Goal: Obtain resource: Download file/media

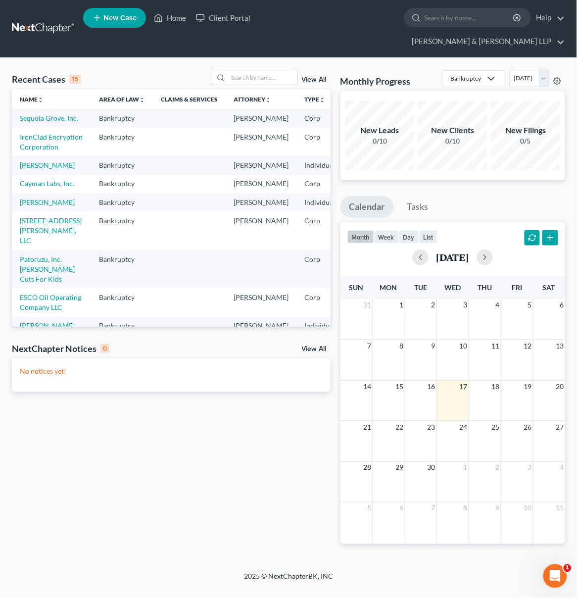
click at [34, 109] on td "Sequoia Grove, Inc." at bounding box center [51, 118] width 79 height 18
click at [33, 114] on link "Sequoia Grove, Inc." at bounding box center [49, 118] width 58 height 8
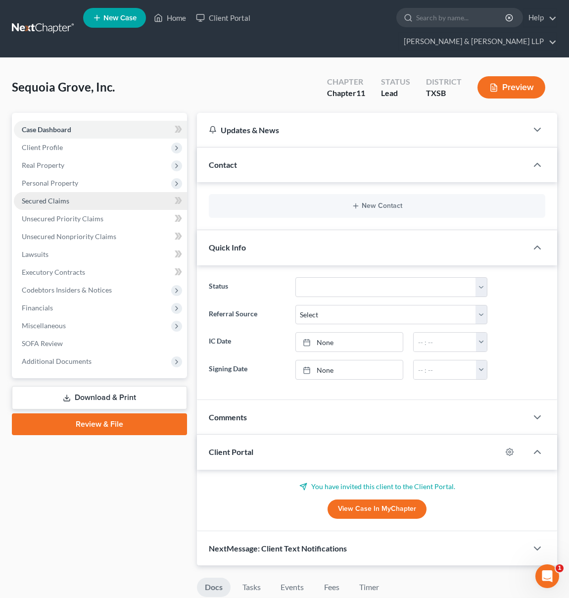
click at [61, 196] on span "Secured Claims" at bounding box center [46, 200] width 48 height 8
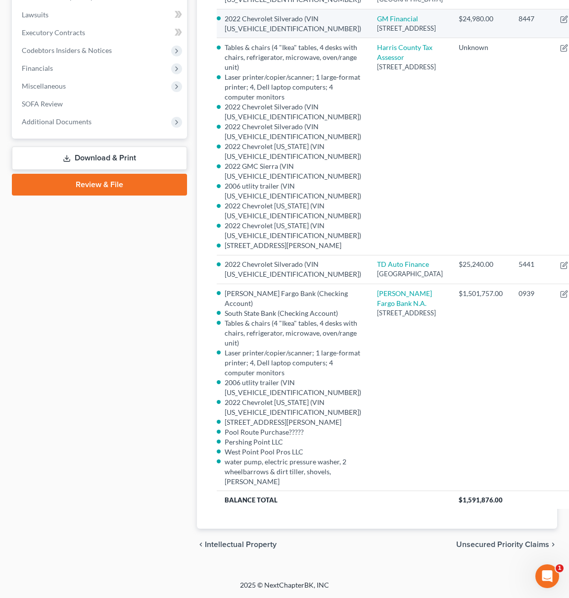
scroll to position [477, 0]
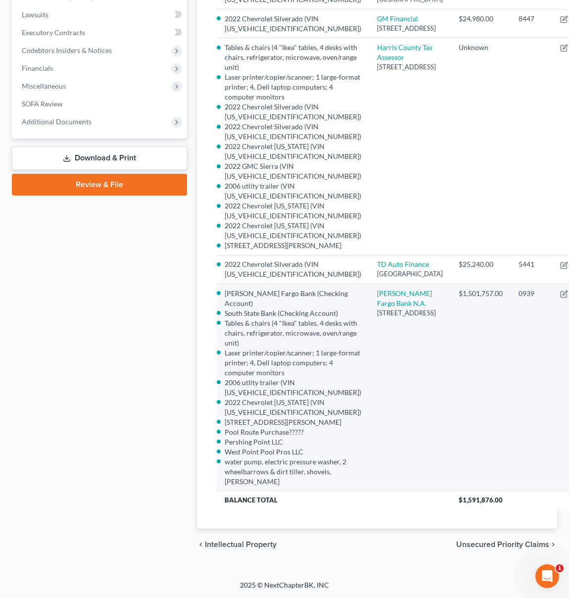
click at [228, 378] on li "2006 utlity trailer (VIN [US_VEHICLE_IDENTIFICATION_NUMBER])" at bounding box center [293, 388] width 137 height 20
drag, startPoint x: 238, startPoint y: 372, endPoint x: 294, endPoint y: 375, distance: 56.0
click at [294, 378] on li "2006 utlity trailer (VIN [US_VEHICLE_IDENTIFICATION_NUMBER])" at bounding box center [293, 388] width 137 height 20
copy li "[US_VEHICLE_IDENTIFICATION_NUMBER]"
click at [296, 402] on li "2022 Chevrolet [US_STATE] (VIN [US_VEHICLE_IDENTIFICATION_NUMBER])" at bounding box center [293, 407] width 137 height 20
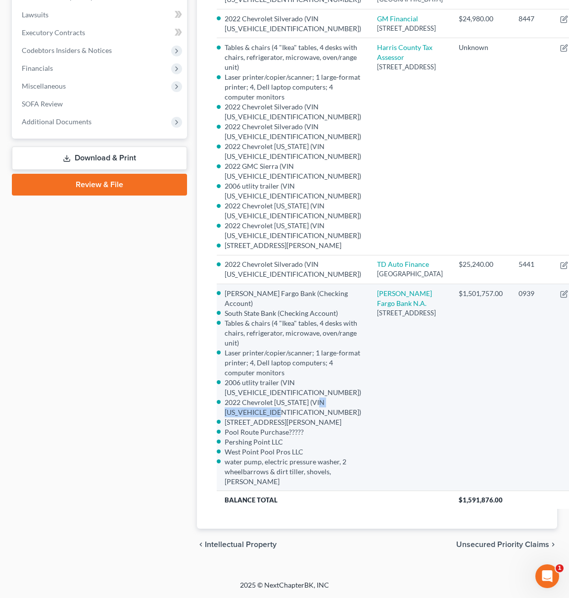
drag, startPoint x: 298, startPoint y: 402, endPoint x: 223, endPoint y: 404, distance: 74.8
click at [223, 404] on td "[PERSON_NAME] Fargo Bank (Checking Account) South State Bank (Checking Account)…" at bounding box center [293, 387] width 152 height 207
copy li "[US_VEHICLE_IDENTIFICATION_NUMBER]"
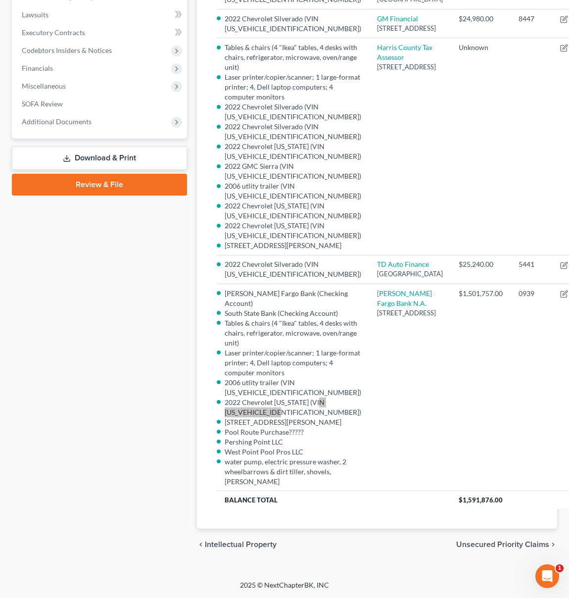
scroll to position [0, 0]
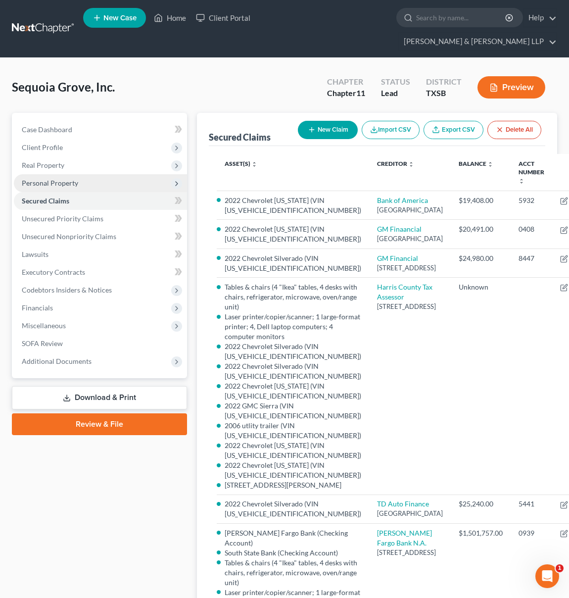
click at [174, 180] on icon at bounding box center [177, 184] width 8 height 8
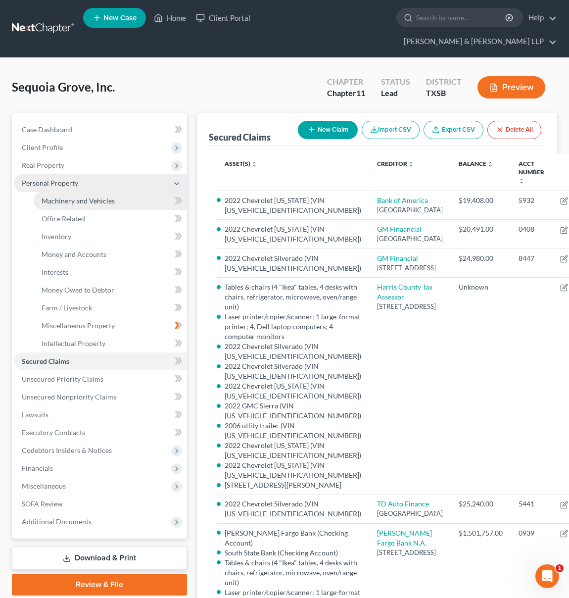
click at [72, 196] on span "Machinery and Vehicles" at bounding box center [78, 200] width 73 height 8
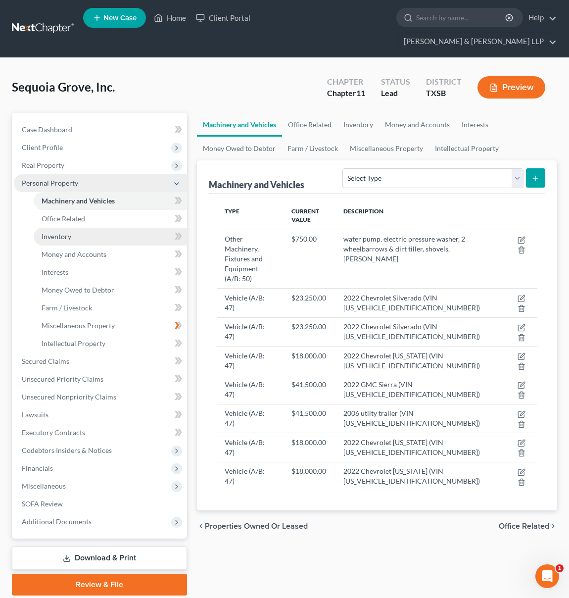
click at [110, 228] on link "Inventory" at bounding box center [110, 237] width 153 height 18
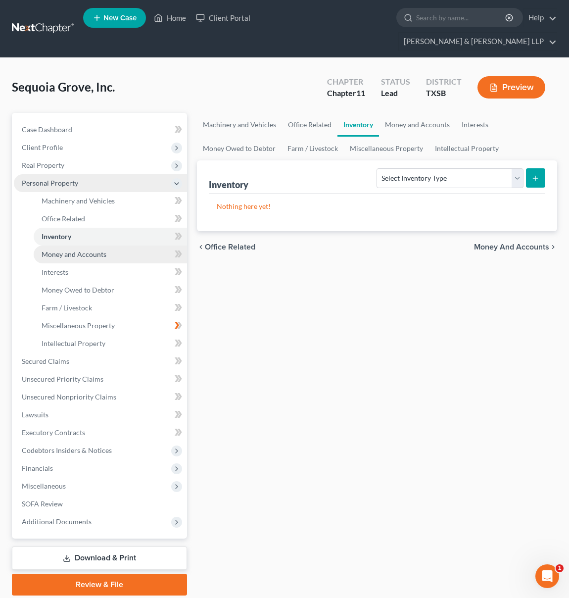
click at [118, 245] on link "Money and Accounts" at bounding box center [110, 254] width 153 height 18
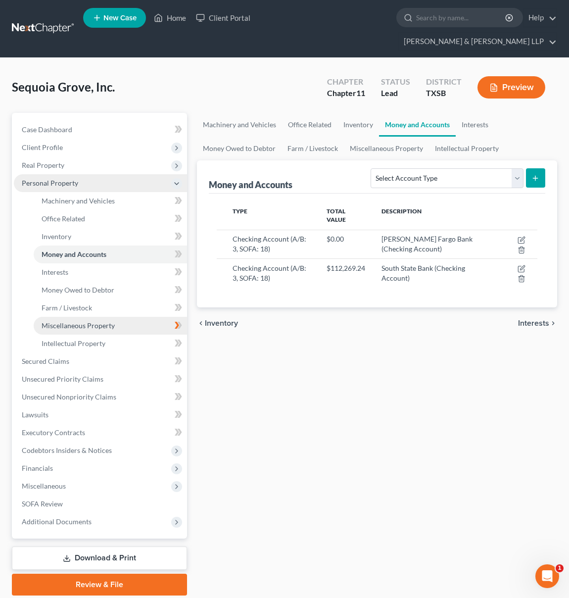
click at [119, 317] on link "Miscellaneous Property" at bounding box center [110, 326] width 153 height 18
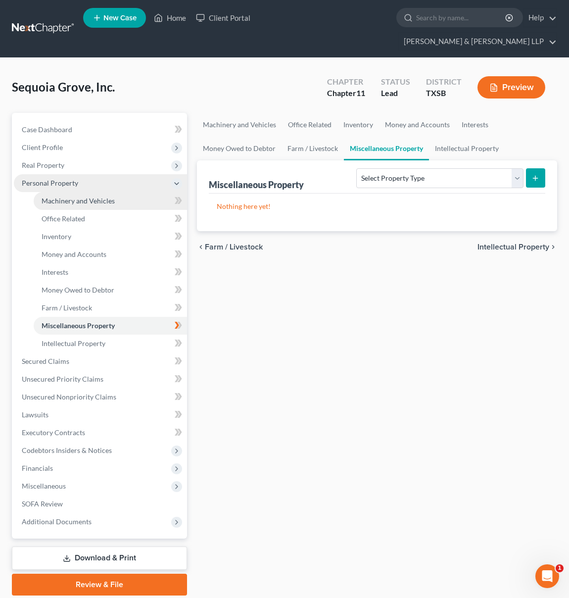
click at [107, 196] on span "Machinery and Vehicles" at bounding box center [78, 200] width 73 height 8
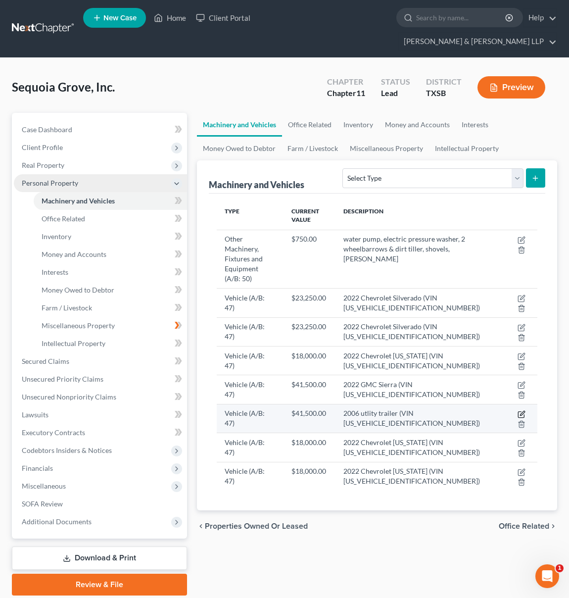
click at [521, 411] on icon "button" at bounding box center [522, 413] width 4 height 4
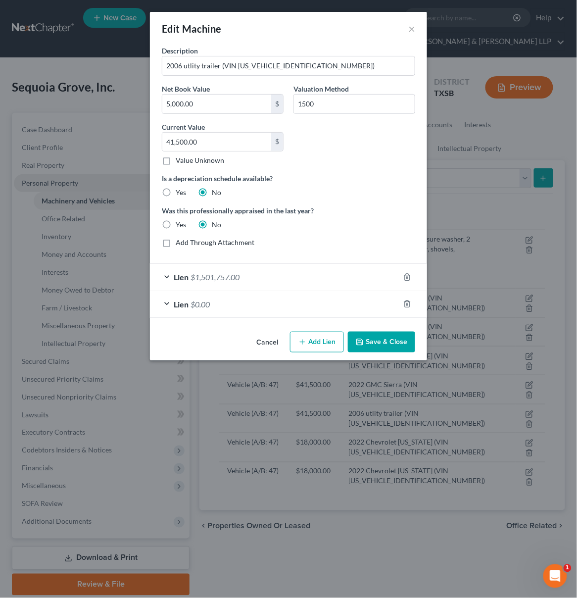
click at [266, 343] on button "Cancel" at bounding box center [267, 343] width 38 height 20
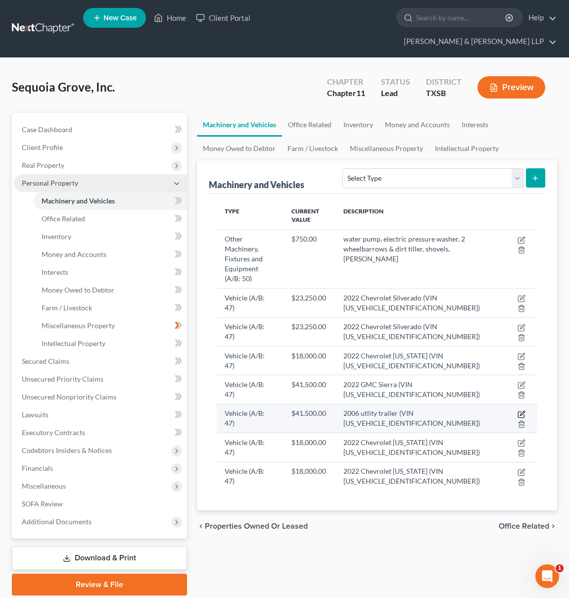
click at [519, 410] on icon "button" at bounding box center [522, 414] width 8 height 8
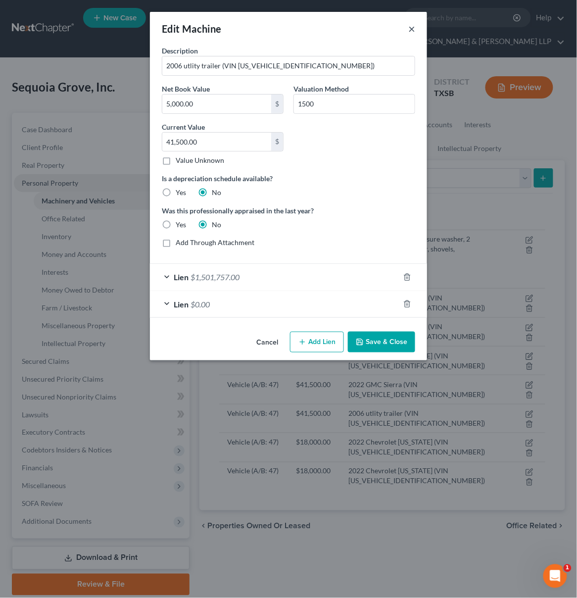
click at [413, 29] on button "×" at bounding box center [411, 29] width 7 height 12
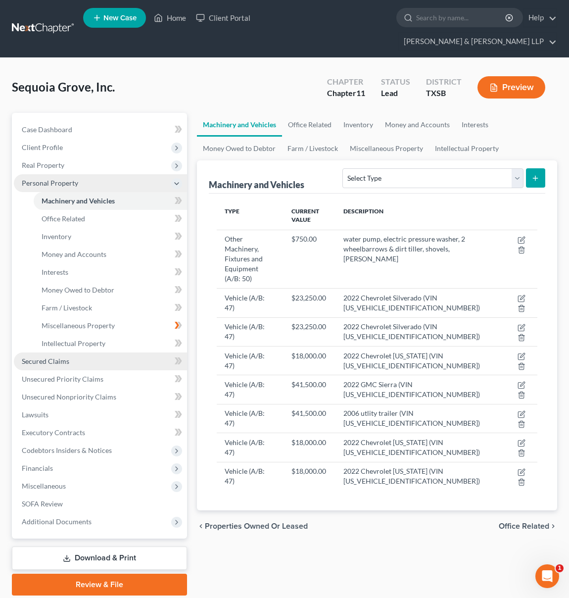
click at [86, 352] on link "Secured Claims" at bounding box center [100, 361] width 173 height 18
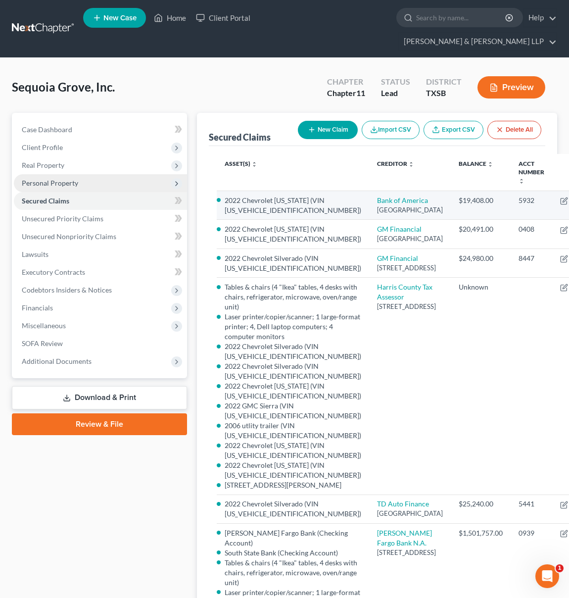
click at [241, 195] on li "2022 Chevrolet [US_STATE] (VIN [US_VEHICLE_IDENTIFICATION_NUMBER])" at bounding box center [293, 205] width 137 height 20
drag, startPoint x: 242, startPoint y: 192, endPoint x: 314, endPoint y: 195, distance: 72.3
click at [314, 195] on li "2022 Chevrolet [US_STATE] (VIN [US_VEHICLE_IDENTIFICATION_NUMBER])" at bounding box center [293, 205] width 137 height 20
copy li "[US_VEHICLE_IDENTIFICATION_NUMBER]"
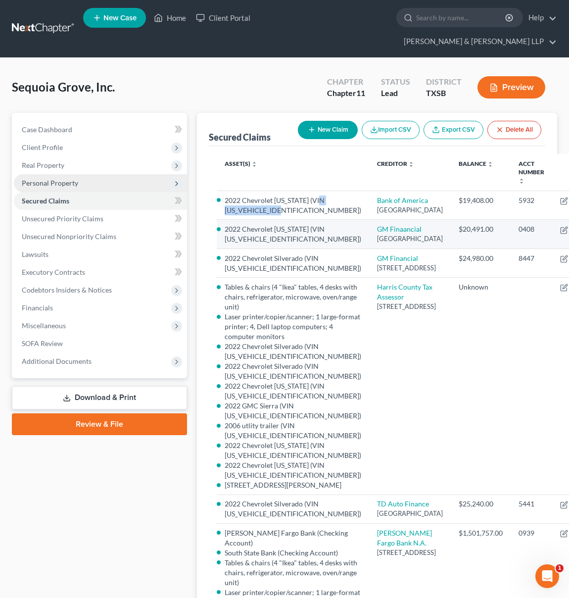
click at [227, 244] on li "2022 Chevrolet [US_STATE] (VIN [US_VEHICLE_IDENTIFICATION_NUMBER])" at bounding box center [293, 234] width 137 height 20
drag, startPoint x: 226, startPoint y: 268, endPoint x: 298, endPoint y: 270, distance: 72.8
click at [298, 244] on li "2022 Chevrolet [US_STATE] (VIN [US_VEHICLE_IDENTIFICATION_NUMBER])" at bounding box center [293, 234] width 137 height 20
copy li "[US_VEHICLE_IDENTIFICATION_NUMBER]"
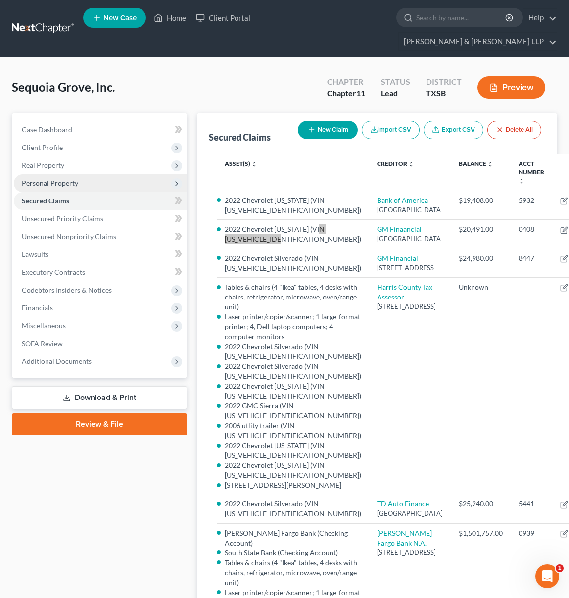
scroll to position [135, 0]
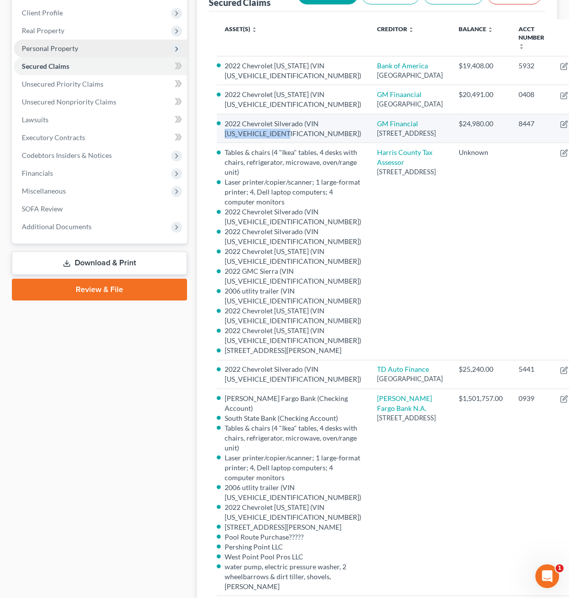
drag, startPoint x: 298, startPoint y: 200, endPoint x: 220, endPoint y: 203, distance: 77.8
click at [220, 143] on td "2022 Chevrolet Silverado (VIN [US_VEHICLE_IDENTIFICATION_NUMBER])" at bounding box center [293, 128] width 152 height 29
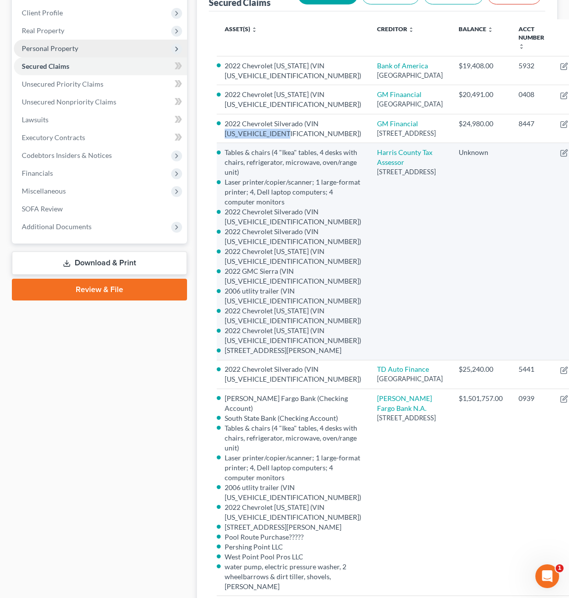
copy li "[US_VEHICLE_IDENTIFICATION_NUMBER]"
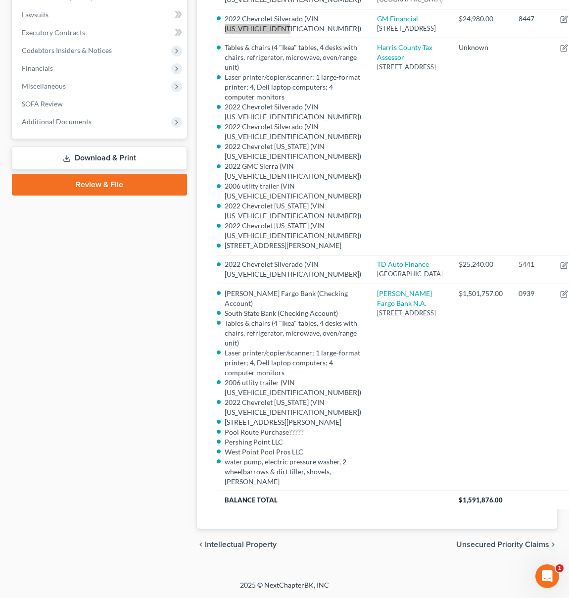
scroll to position [269, 0]
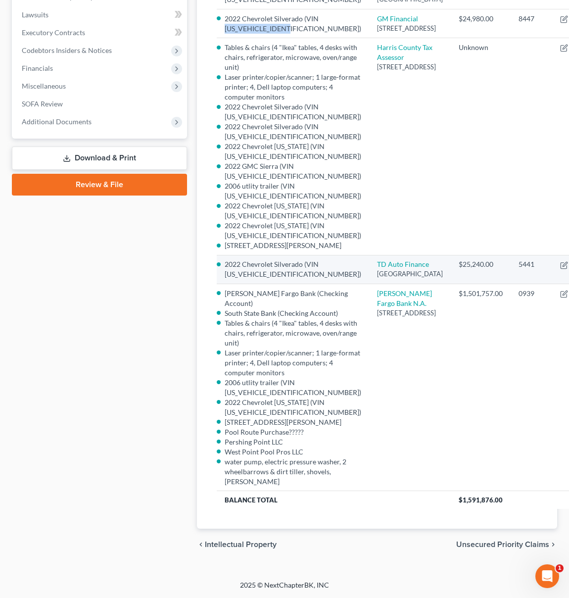
click at [259, 279] on li "2022 Chevrolet Silverado (VIN [US_VEHICLE_IDENTIFICATION_NUMBER])" at bounding box center [293, 269] width 137 height 20
click at [297, 279] on li "2022 Chevrolet Silverado (VIN [US_VEHICLE_IDENTIFICATION_NUMBER])" at bounding box center [293, 269] width 137 height 20
drag, startPoint x: 296, startPoint y: 406, endPoint x: 228, endPoint y: 398, distance: 68.3
click at [228, 279] on li "2022 Chevrolet Silverado (VIN [US_VEHICLE_IDENTIFICATION_NUMBER])" at bounding box center [293, 269] width 137 height 20
copy li "VIN [US_VEHICLE_IDENTIFICATION_NUMBER]"
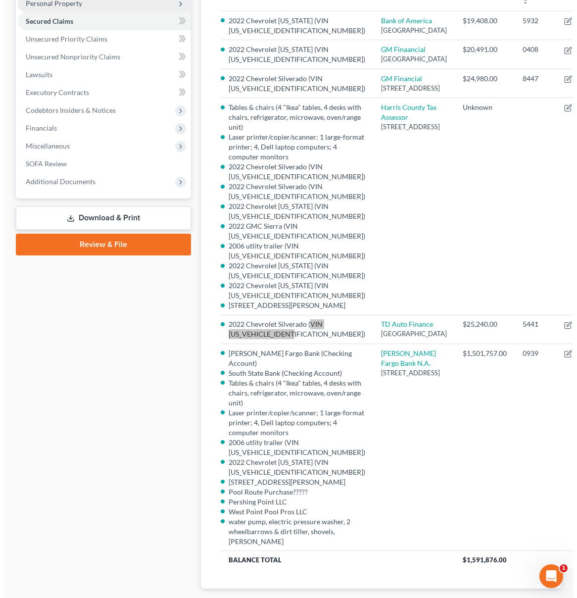
scroll to position [0, 0]
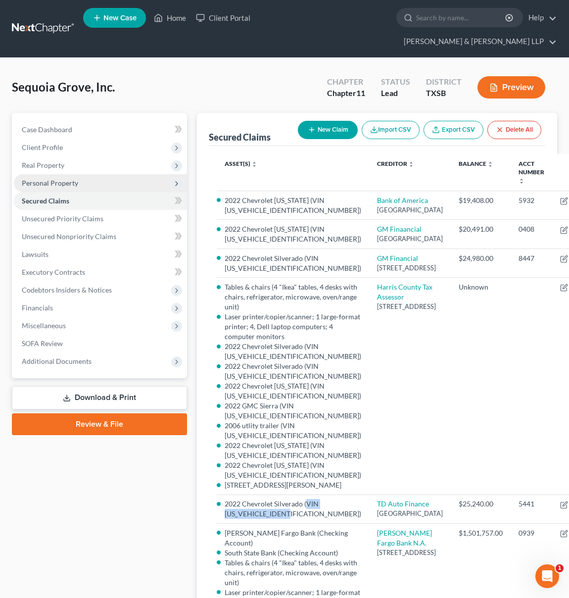
click at [56, 179] on span "Personal Property" at bounding box center [50, 183] width 56 height 8
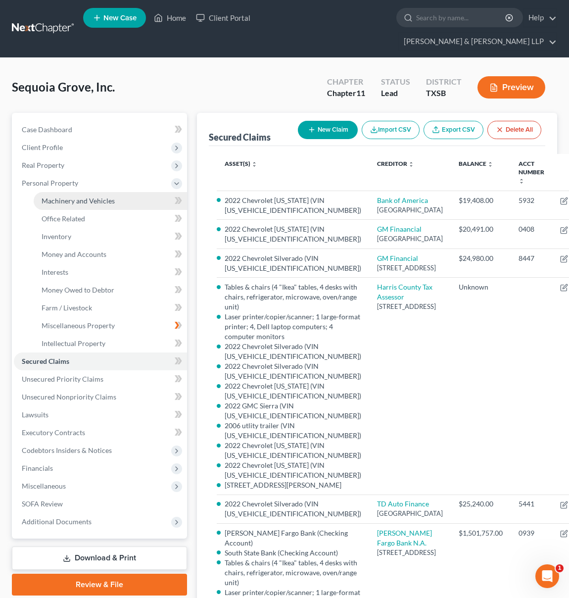
click at [65, 196] on span "Machinery and Vehicles" at bounding box center [78, 200] width 73 height 8
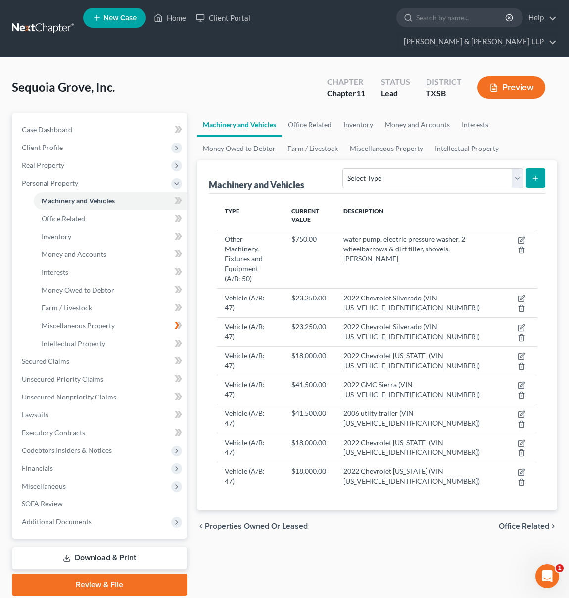
click at [110, 546] on link "Download & Print" at bounding box center [99, 557] width 175 height 23
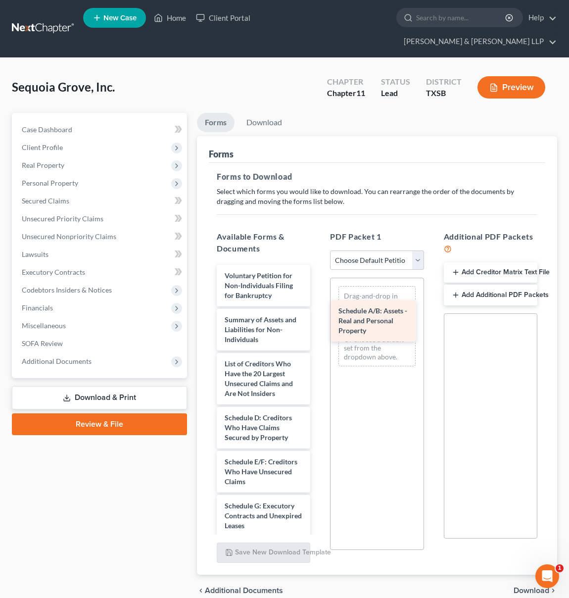
drag, startPoint x: 301, startPoint y: 355, endPoint x: 368, endPoint y: 303, distance: 84.3
click at [318, 303] on div "Schedule A/B: Assets - Real and Personal Property Voluntary Petition for Non-In…" at bounding box center [263, 525] width 109 height 521
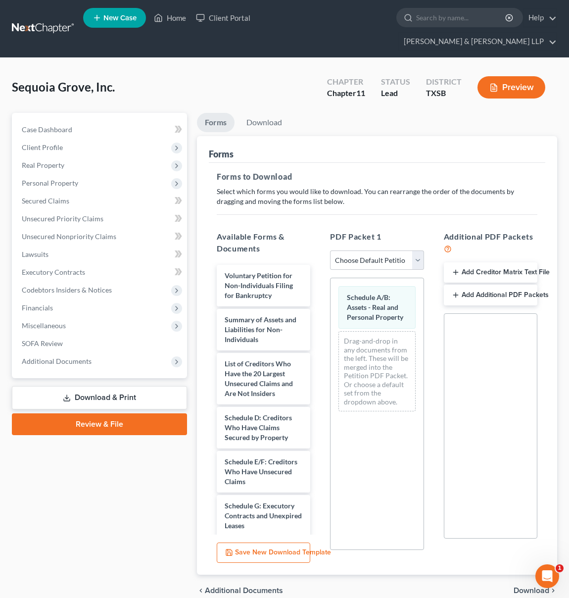
click at [520, 586] on span "Download" at bounding box center [532, 590] width 36 height 8
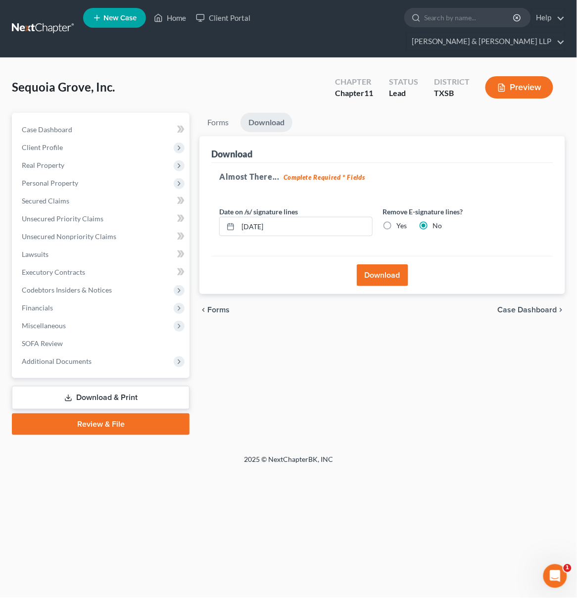
click at [371, 264] on button "Download" at bounding box center [382, 275] width 51 height 22
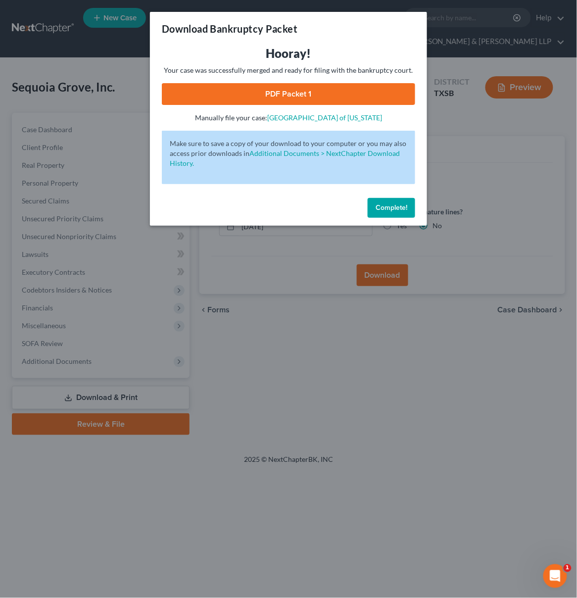
click at [336, 91] on link "PDF Packet 1" at bounding box center [288, 94] width 253 height 22
